Goal: Check status: Check status

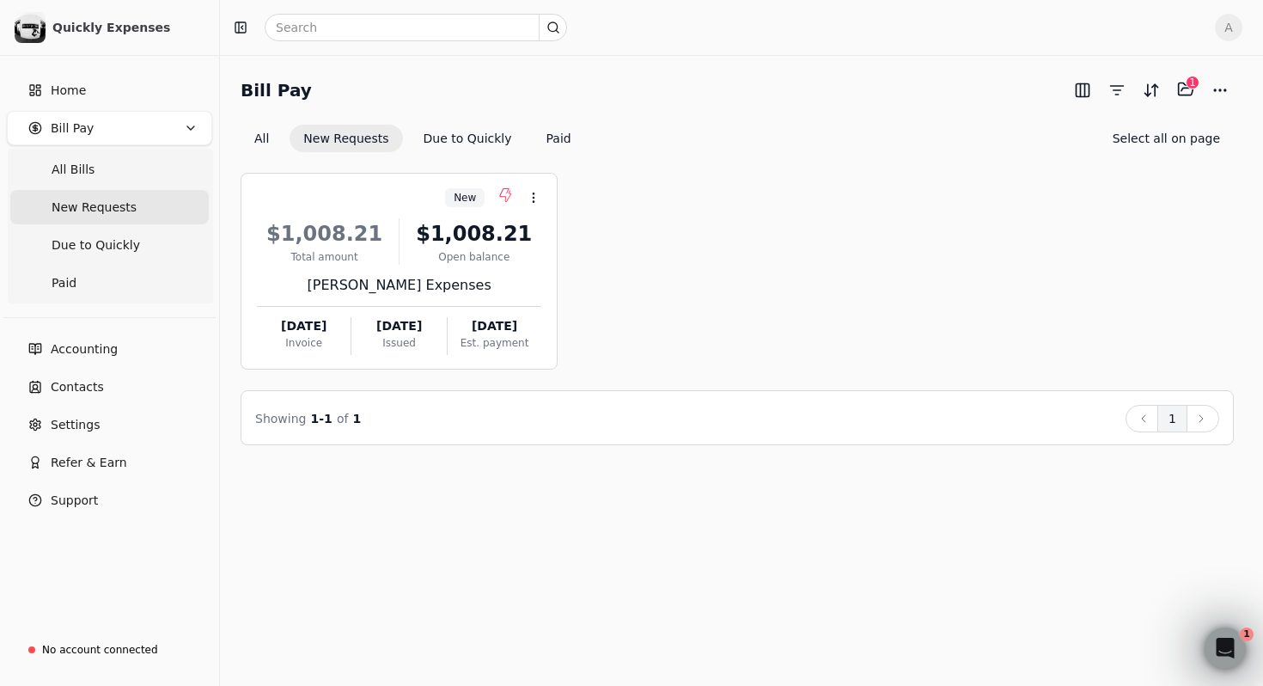
click at [930, 143] on div "All New Requests Due to Quickly Paid Select all on page" at bounding box center [738, 139] width 994 height 28
click at [539, 197] on icon at bounding box center [534, 198] width 14 height 14
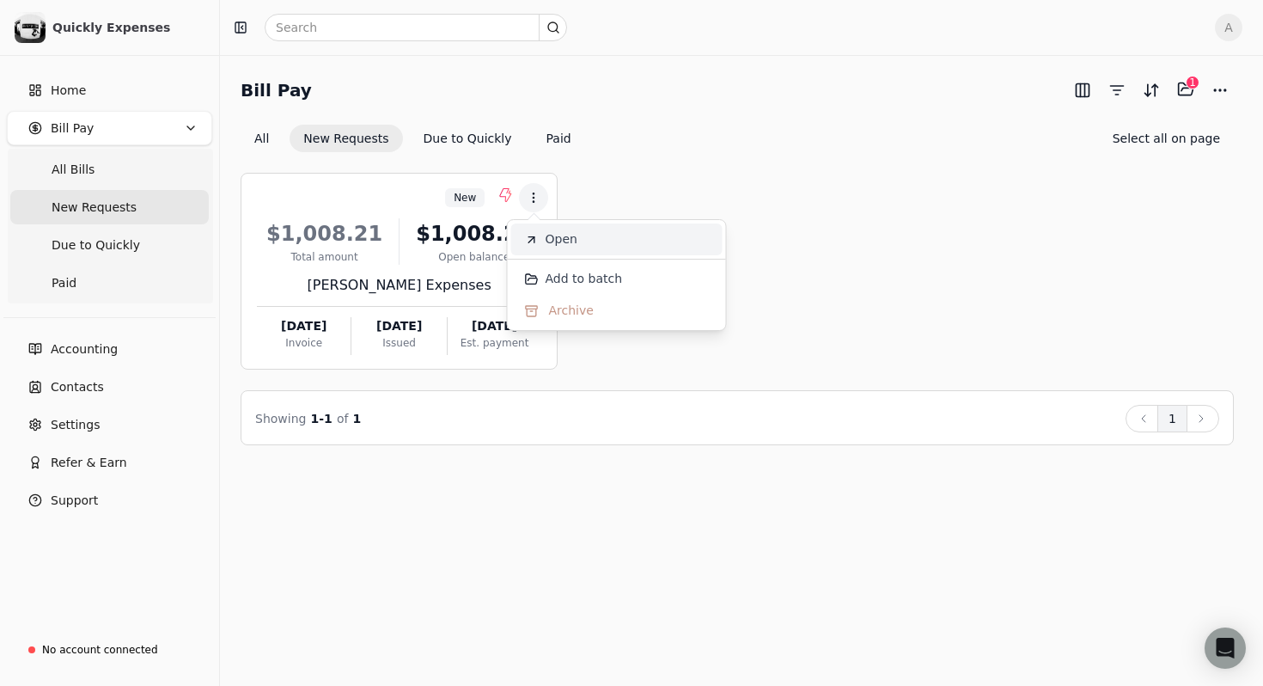
click at [547, 250] on li "Open" at bounding box center [616, 239] width 211 height 32
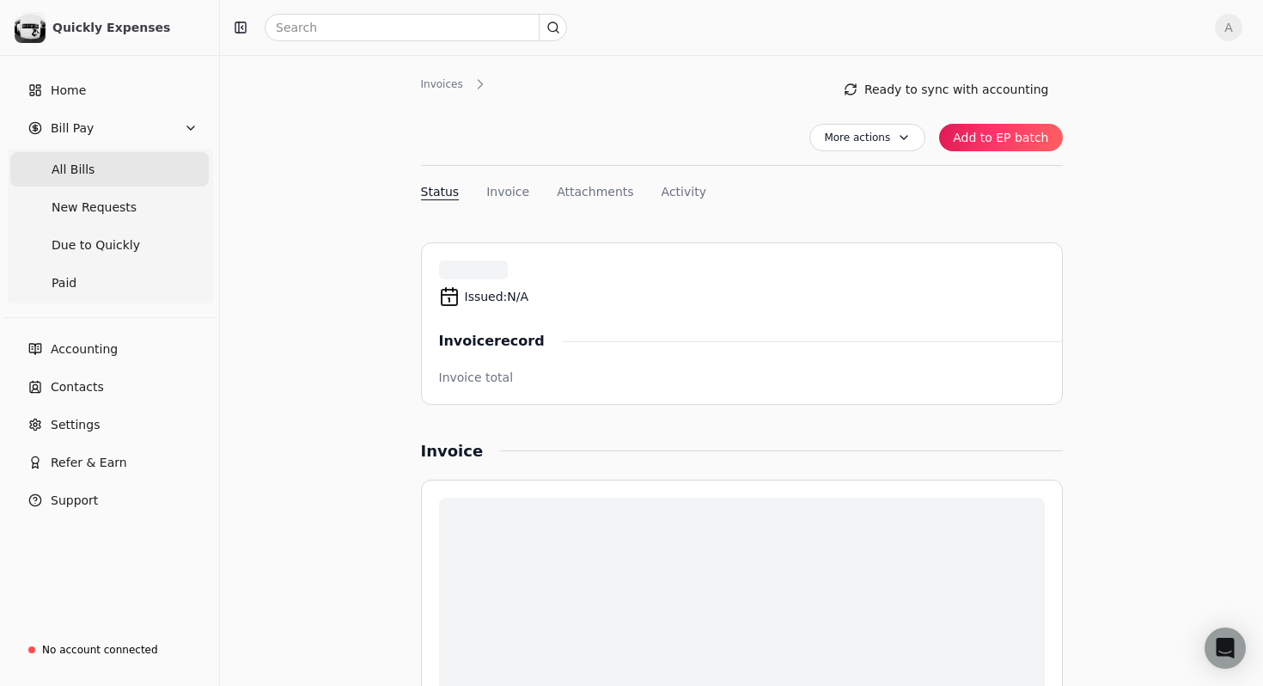
click at [144, 177] on Bills "All Bills" at bounding box center [109, 169] width 199 height 34
